Goal: Use online tool/utility: Use online tool/utility

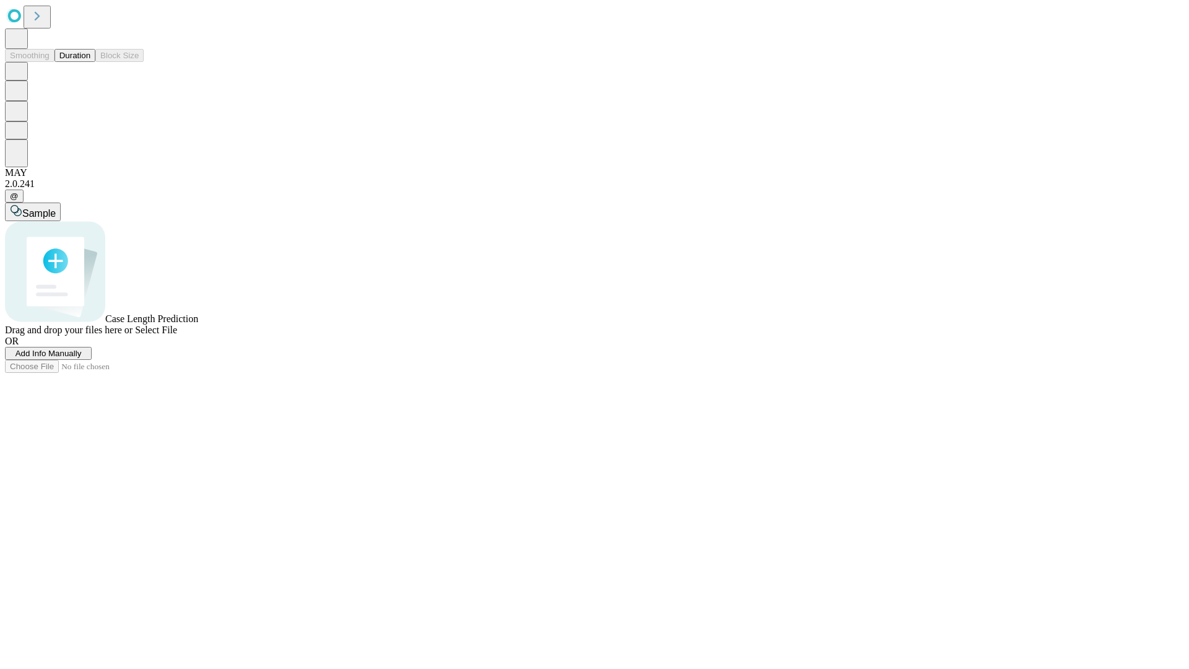
click at [90, 62] on button "Duration" at bounding box center [75, 55] width 41 height 13
click at [177, 335] on span "Select File" at bounding box center [156, 330] width 42 height 11
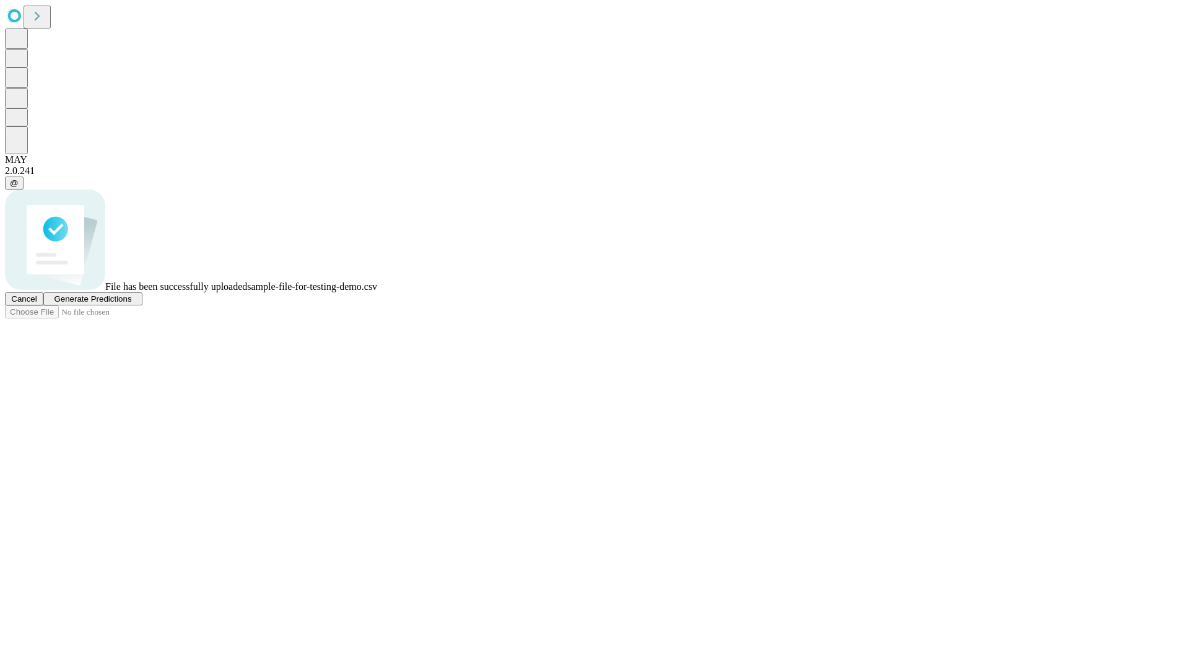
click at [131, 304] on span "Generate Predictions" at bounding box center [92, 298] width 77 height 9
